Goal: Navigation & Orientation: Find specific page/section

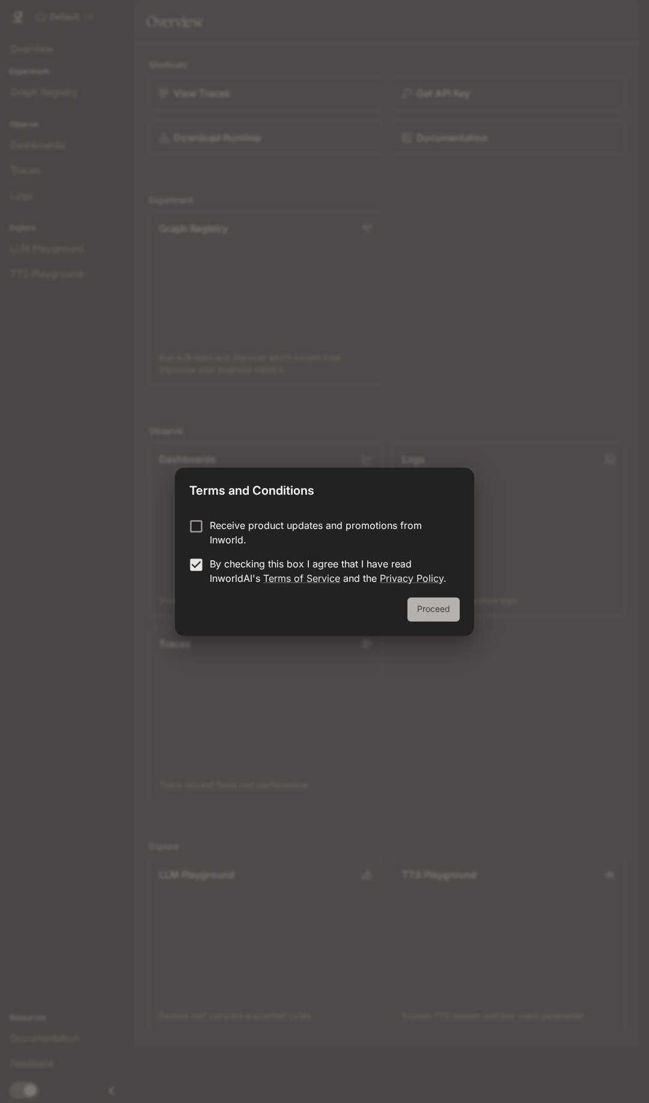
click at [414, 606] on button "Proceed" at bounding box center [434, 610] width 52 height 24
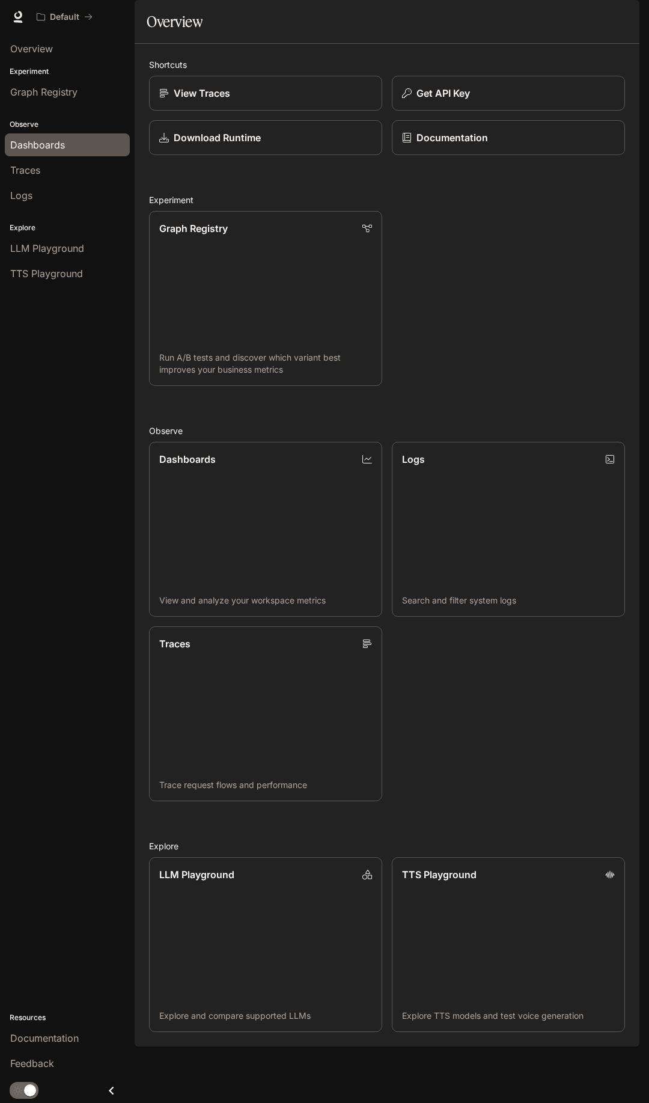
click at [34, 138] on span "Dashboards" at bounding box center [37, 145] width 55 height 14
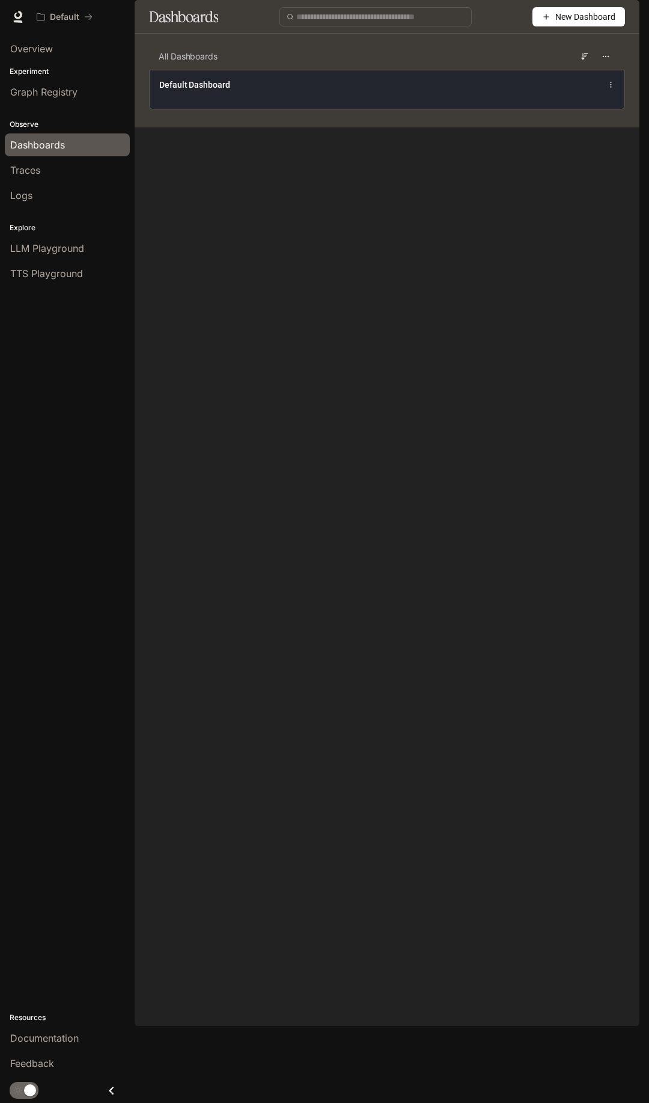
click at [221, 109] on div "Default Dashboard" at bounding box center [387, 89] width 475 height 39
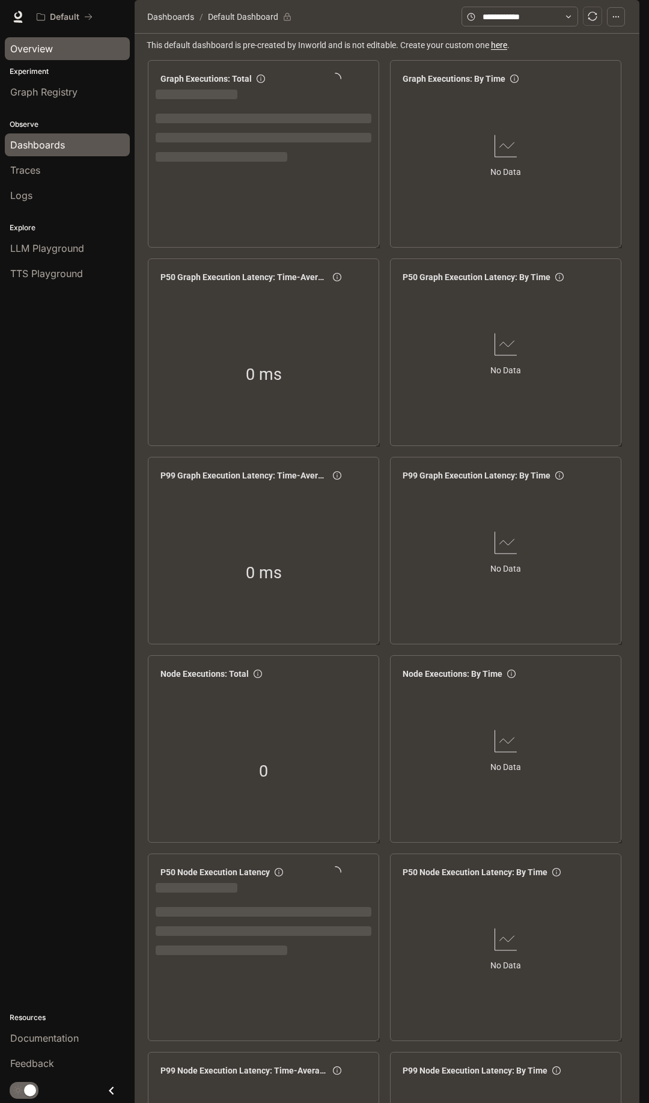
click at [46, 49] on span "Overview" at bounding box center [31, 48] width 43 height 14
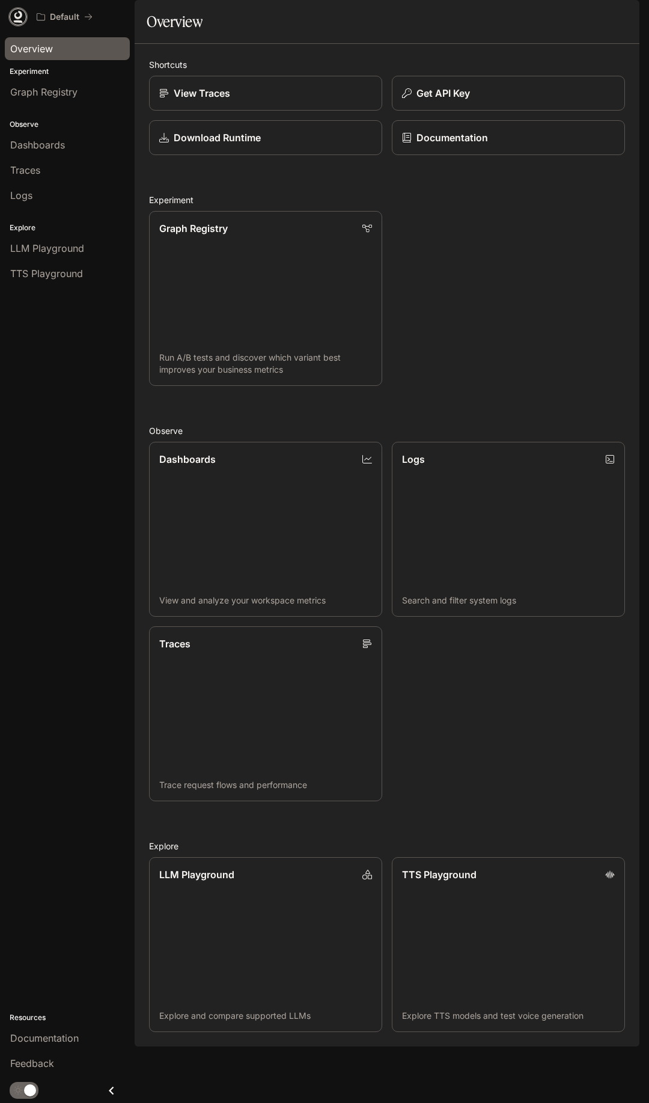
click at [21, 23] on link at bounding box center [18, 16] width 17 height 17
click at [85, 253] on div "LLM Playground" at bounding box center [67, 248] width 114 height 14
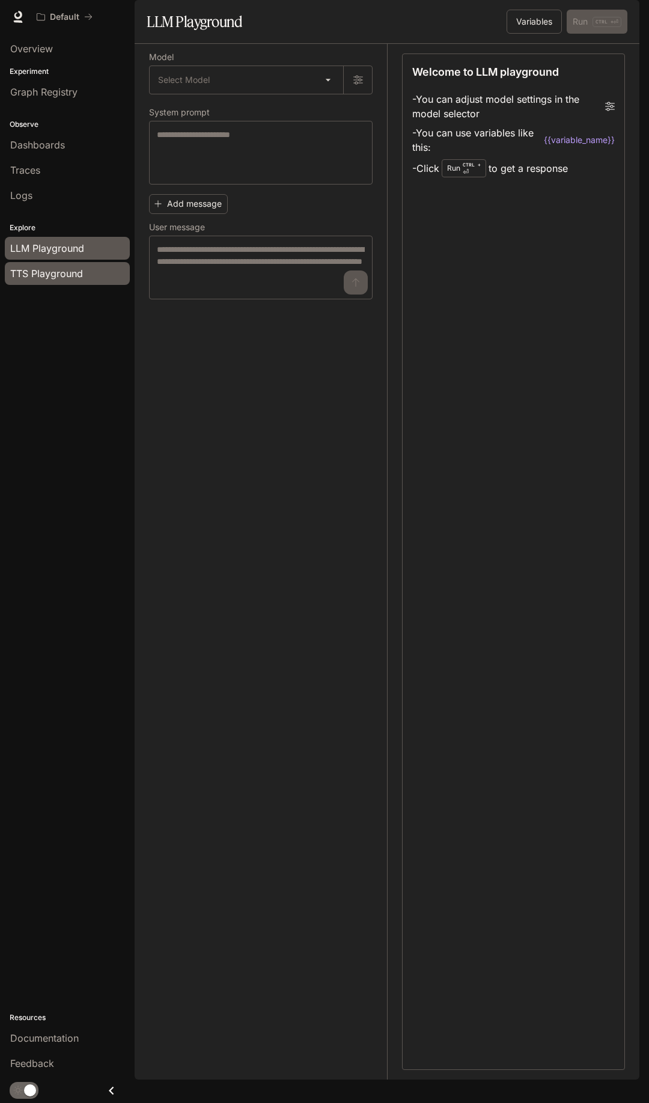
click at [78, 272] on span "TTS Playground" at bounding box center [46, 273] width 73 height 14
